Goal: Task Accomplishment & Management: Manage account settings

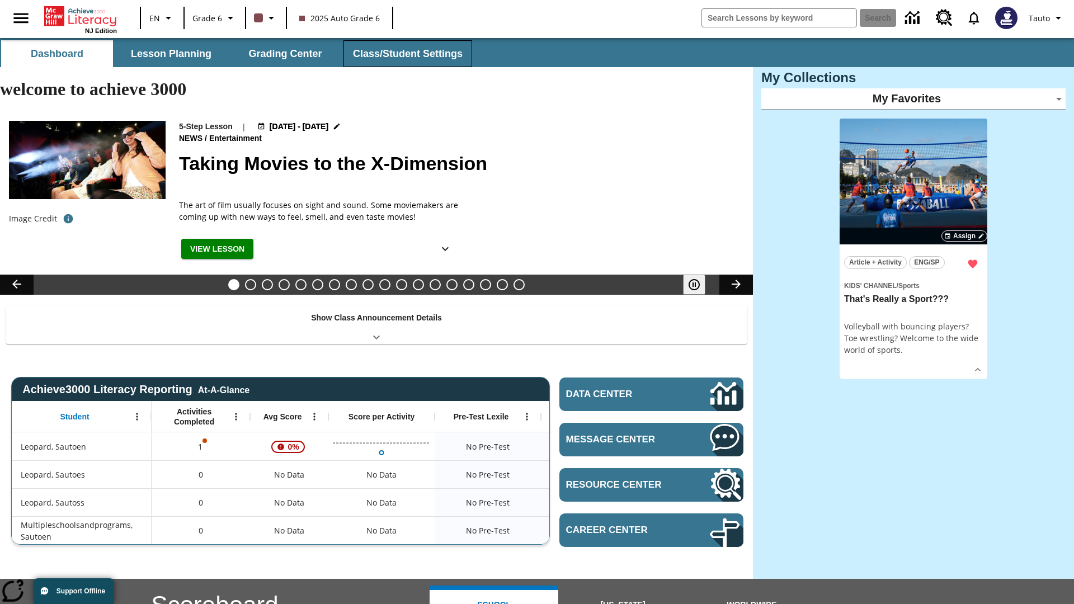
click at [406, 54] on button "Class/Student Settings" at bounding box center [407, 53] width 129 height 27
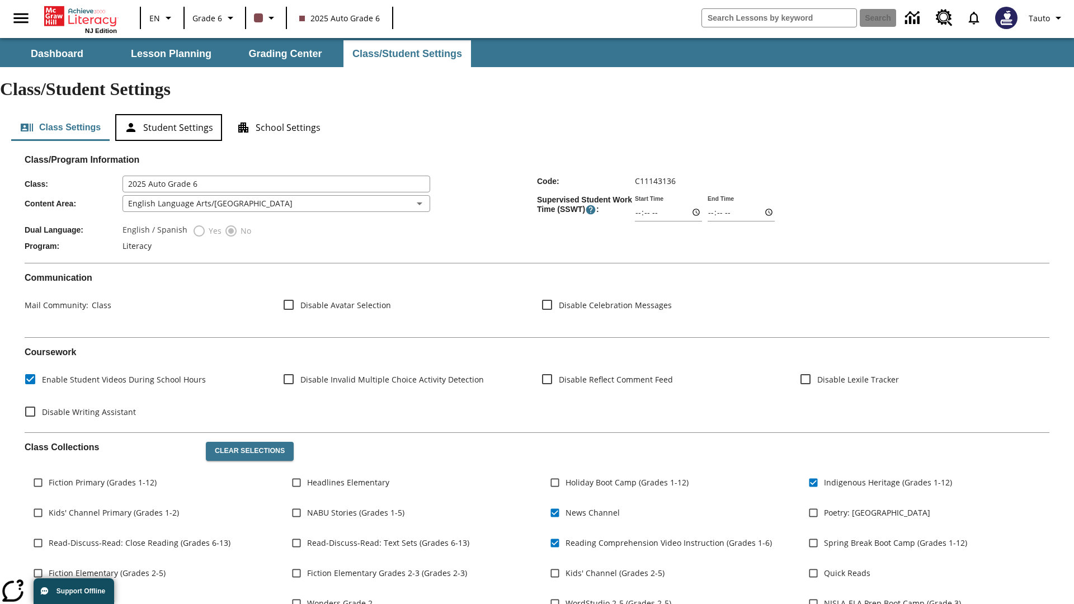
click at [168, 114] on button "Student Settings" at bounding box center [168, 127] width 107 height 27
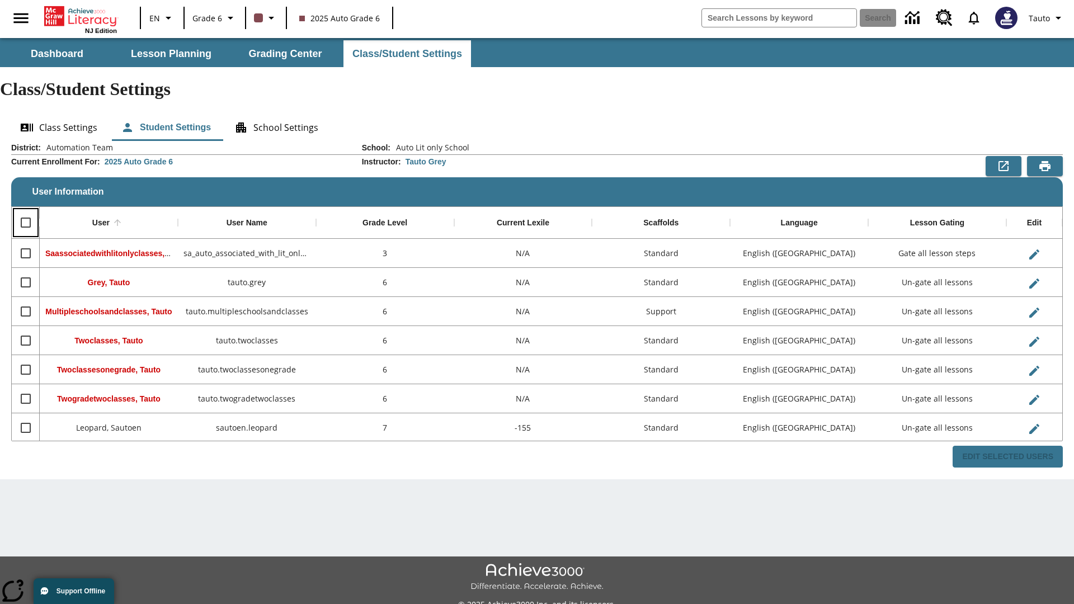
click at [25, 211] on input "Select all rows" at bounding box center [25, 222] width 23 height 23
checkbox input "true"
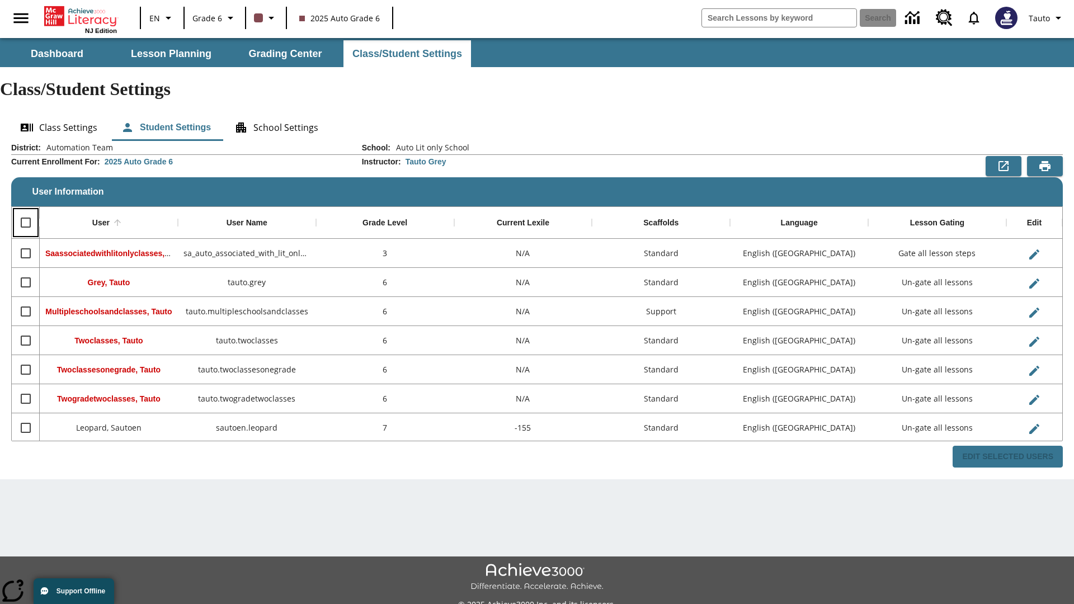
checkbox input "true"
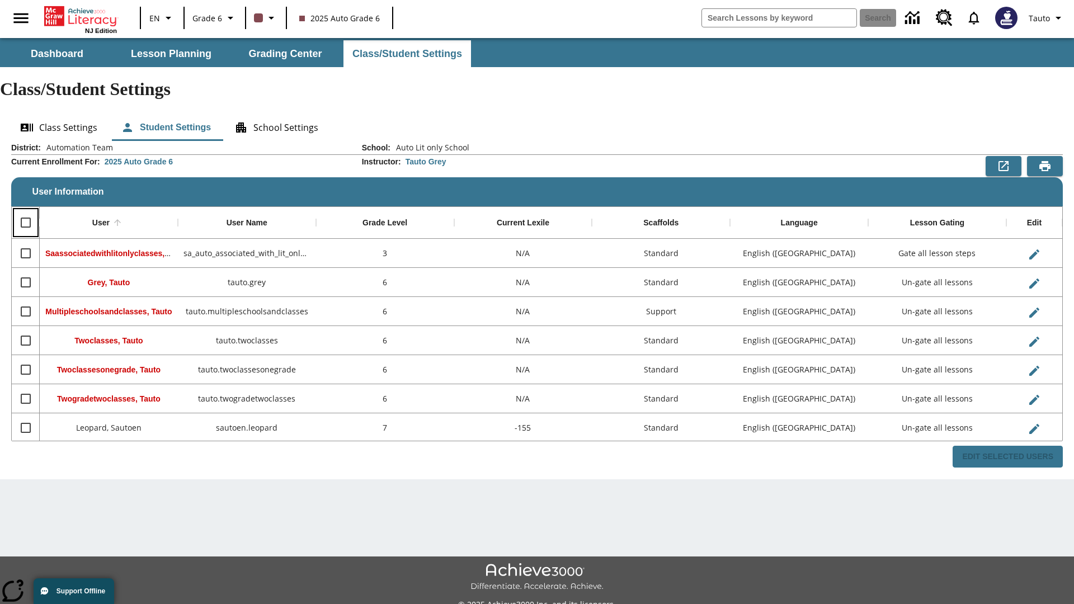
checkbox input "true"
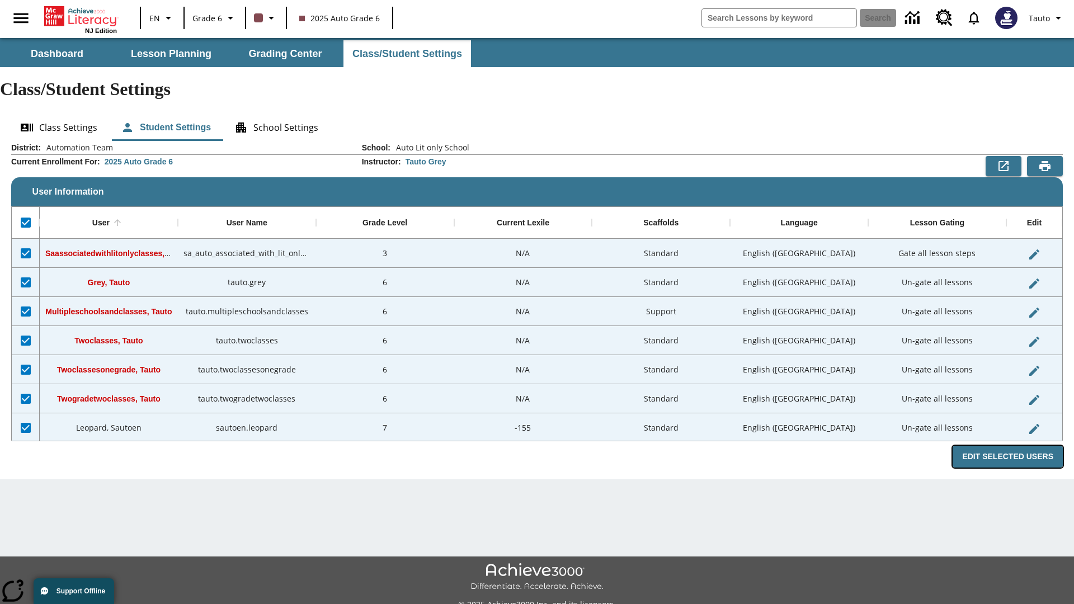
click at [1012, 446] on button "Edit Selected Users" at bounding box center [1007, 457] width 110 height 22
